Goal: Obtain resource: Download file/media

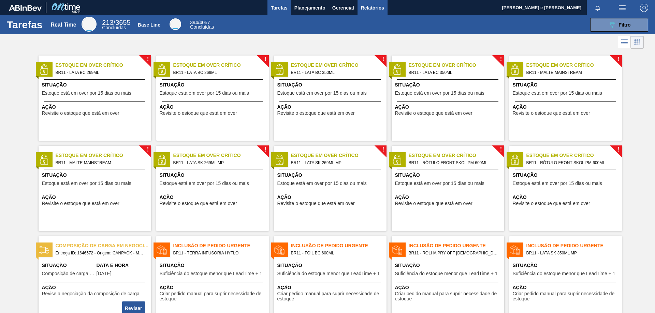
click at [363, 5] on span "Relatórios" at bounding box center [372, 8] width 23 height 8
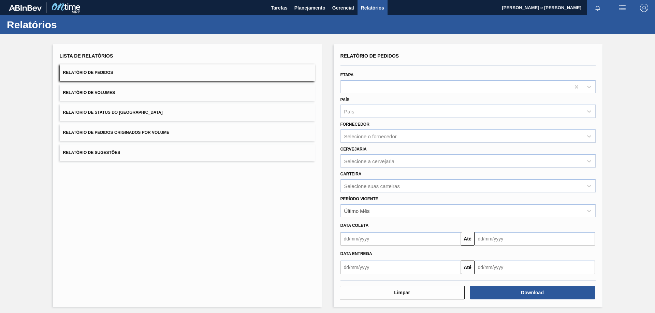
click at [95, 68] on button "Relatório de Pedidos" at bounding box center [187, 72] width 255 height 17
click at [347, 114] on div "País" at bounding box center [349, 112] width 10 height 6
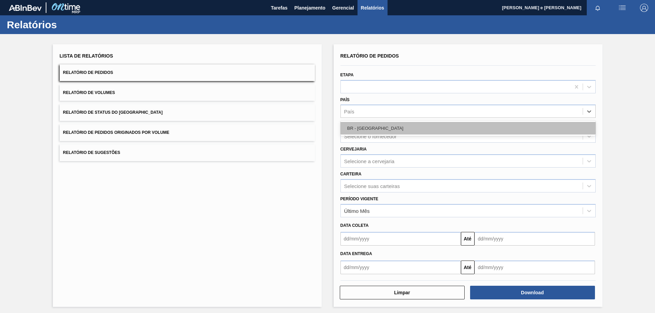
click at [367, 131] on div "BR - [GEOGRAPHIC_DATA]" at bounding box center [467, 128] width 255 height 13
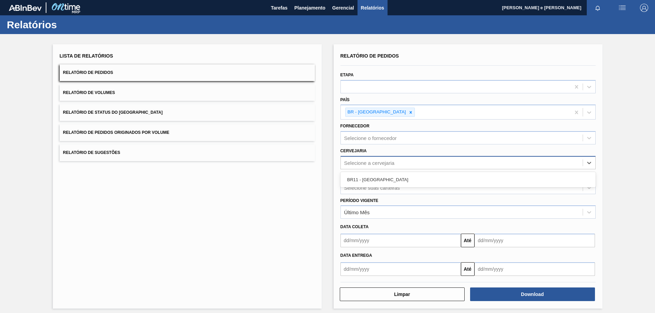
click at [363, 163] on div "Selecione a cervejaria" at bounding box center [369, 163] width 50 height 6
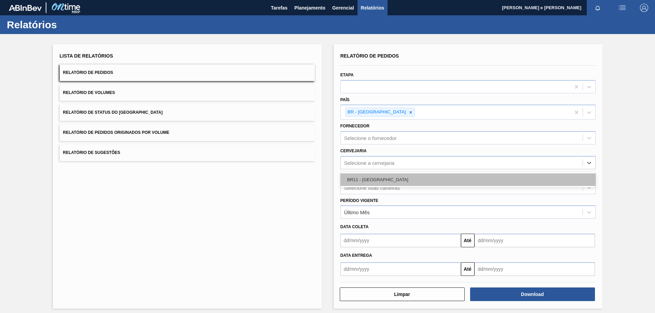
click at [368, 182] on div "BR11 - [GEOGRAPHIC_DATA]" at bounding box center [467, 180] width 255 height 13
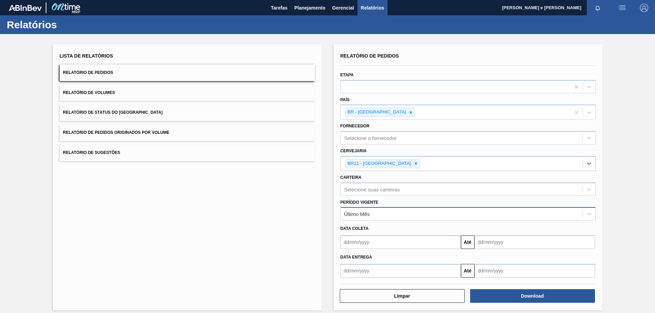
click at [357, 218] on div "Último Mês" at bounding box center [462, 214] width 242 height 10
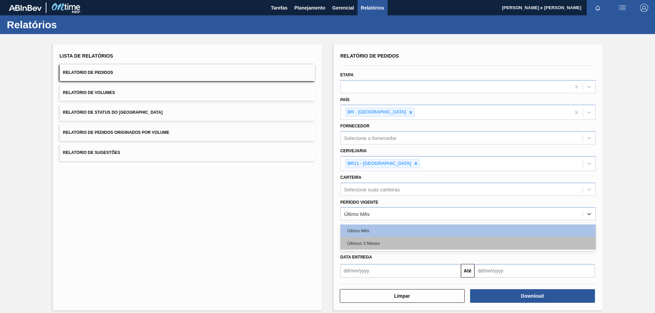
click at [361, 243] on div "Últimos 3 Meses" at bounding box center [467, 243] width 255 height 13
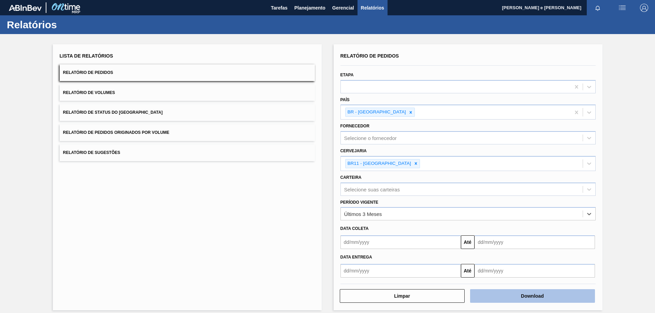
click at [507, 297] on button "Download" at bounding box center [532, 296] width 125 height 14
